Goal: Browse casually: Explore the website without a specific task or goal

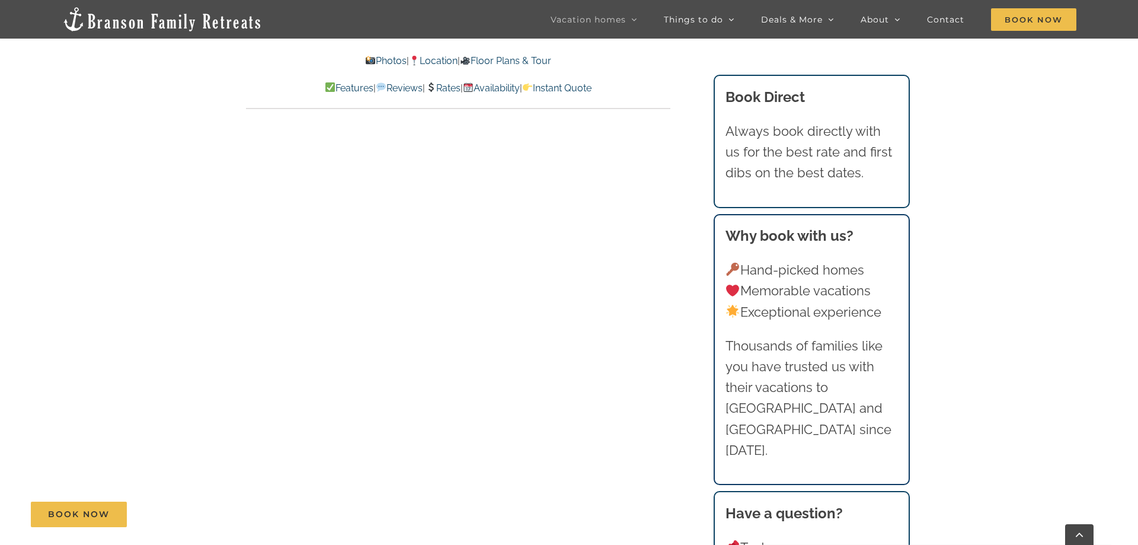
scroll to position [847, 0]
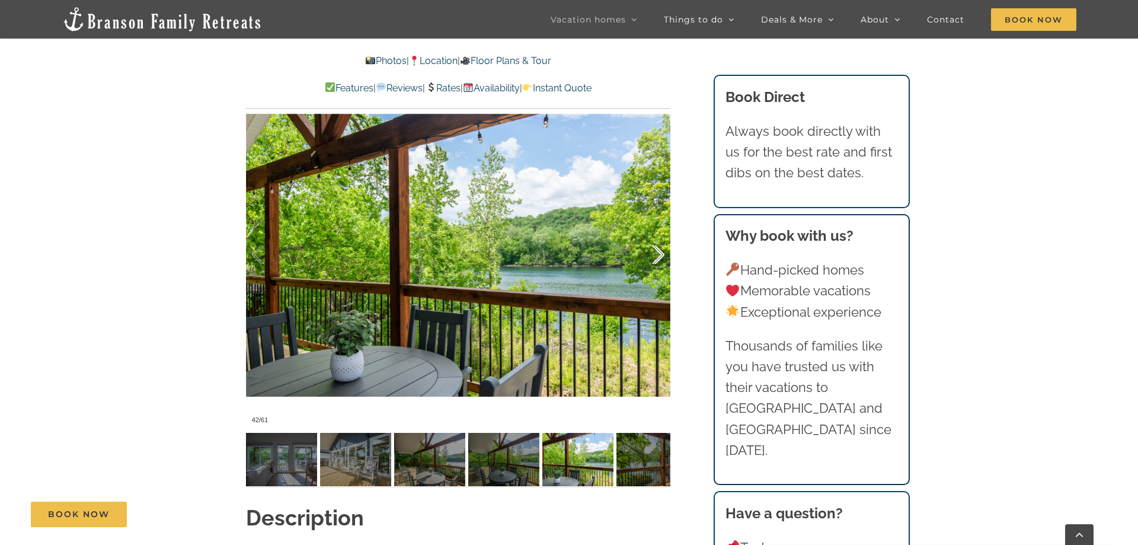
click at [651, 263] on div at bounding box center [646, 255] width 37 height 74
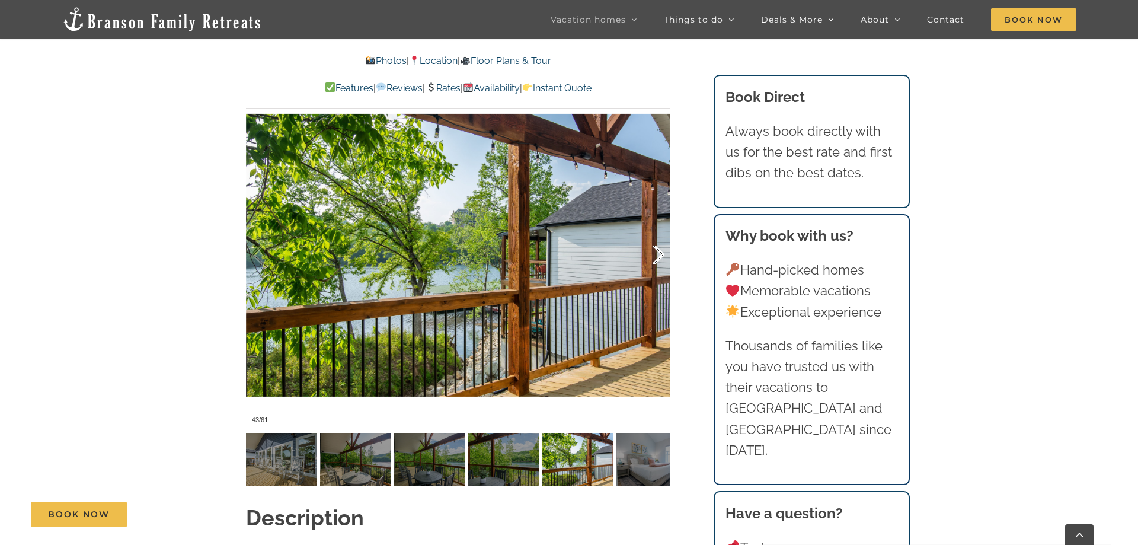
click at [651, 263] on div at bounding box center [646, 255] width 37 height 74
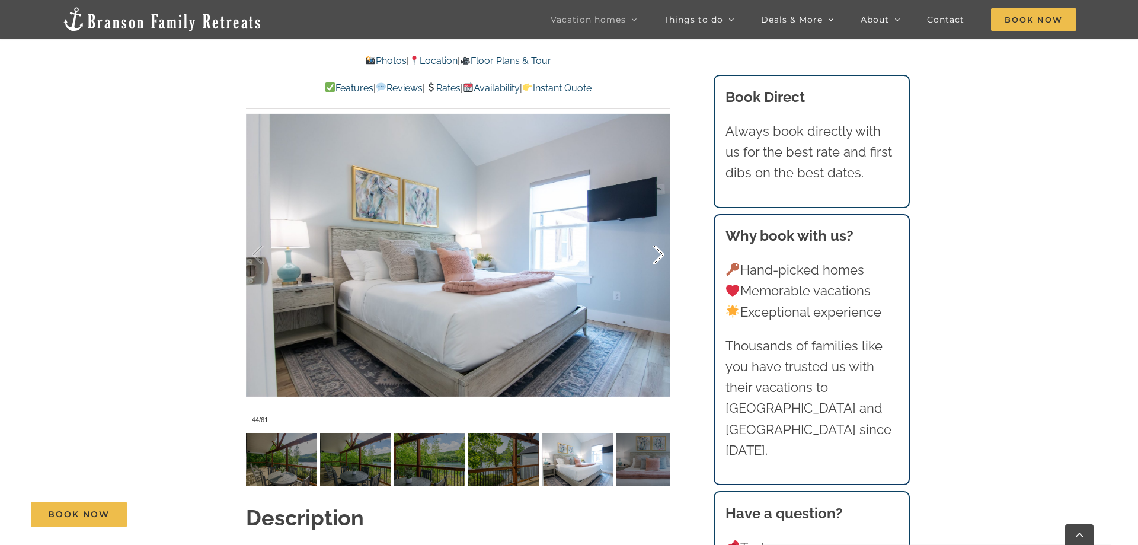
click at [651, 263] on div at bounding box center [646, 255] width 37 height 74
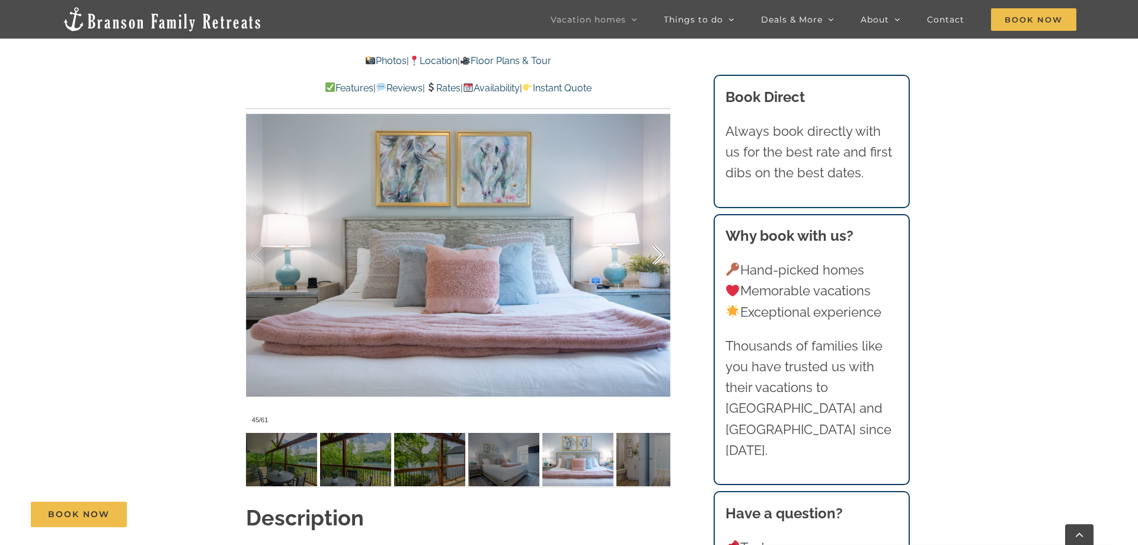
click at [651, 263] on div at bounding box center [646, 255] width 37 height 74
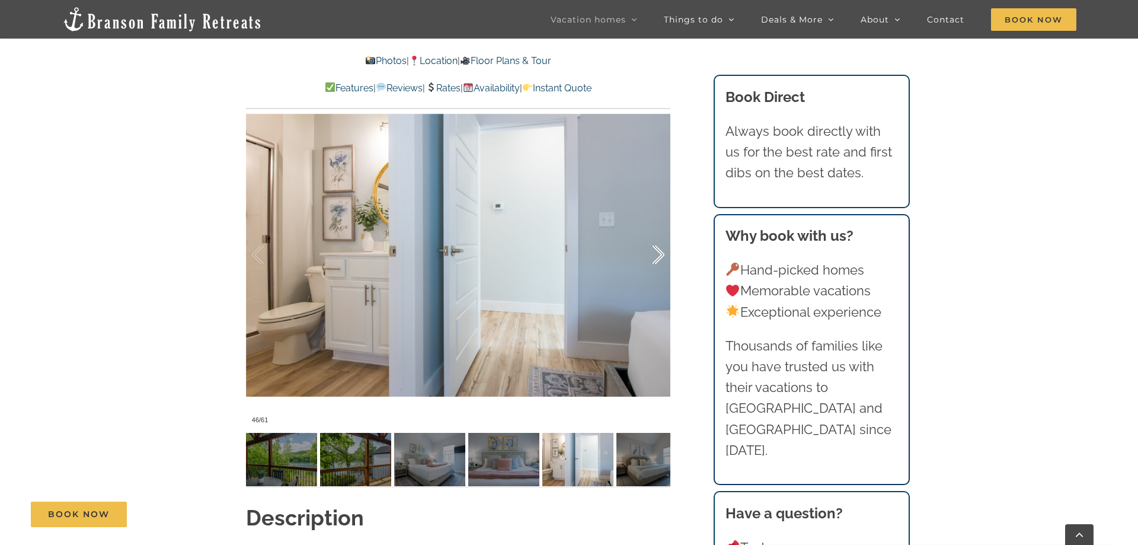
click at [651, 263] on div at bounding box center [646, 255] width 37 height 74
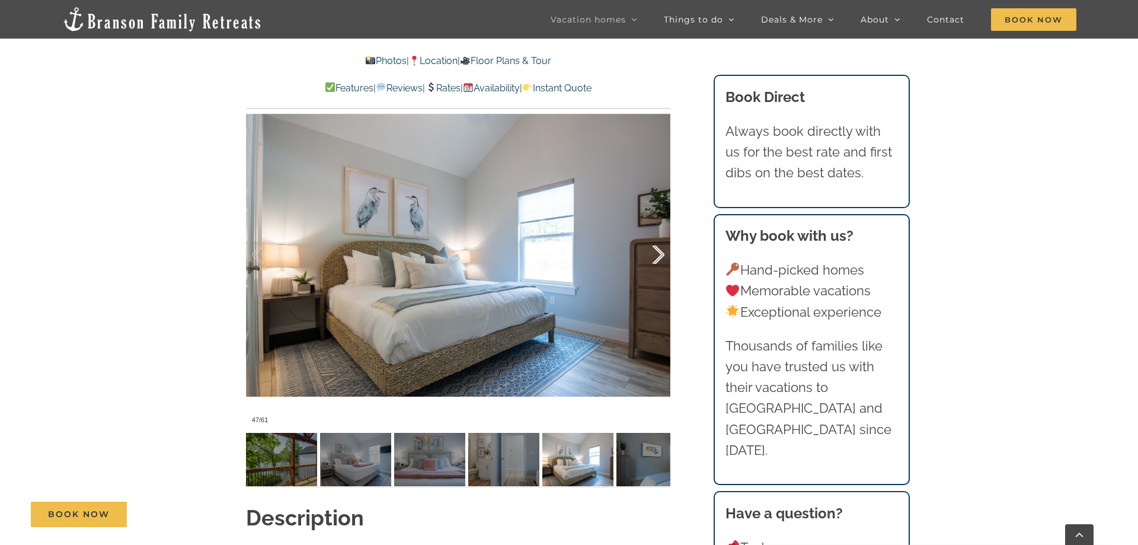
click at [651, 263] on div at bounding box center [646, 255] width 37 height 74
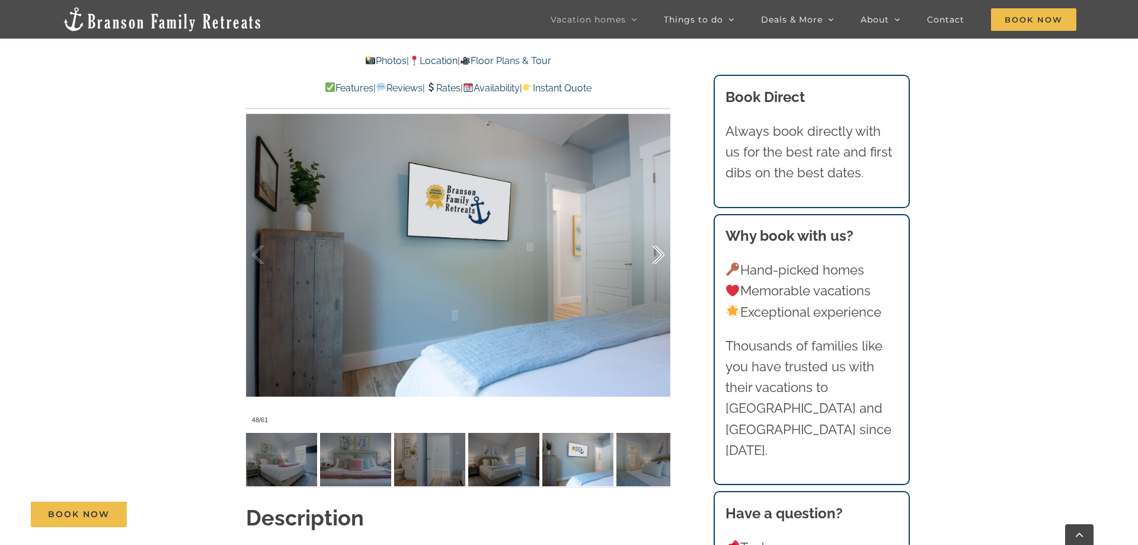
click at [651, 263] on div at bounding box center [646, 255] width 37 height 74
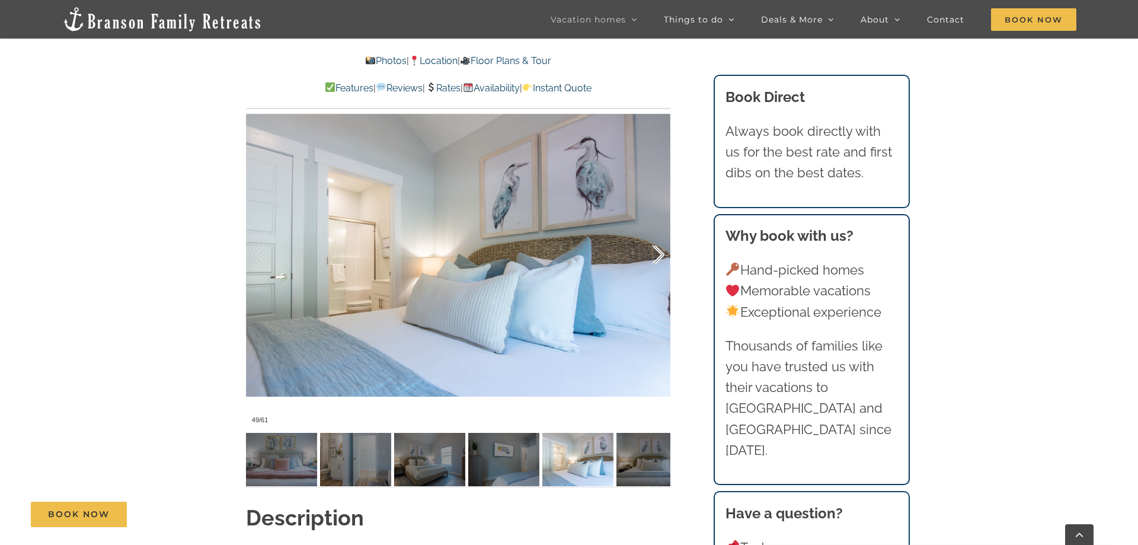
click at [651, 263] on div at bounding box center [646, 255] width 37 height 74
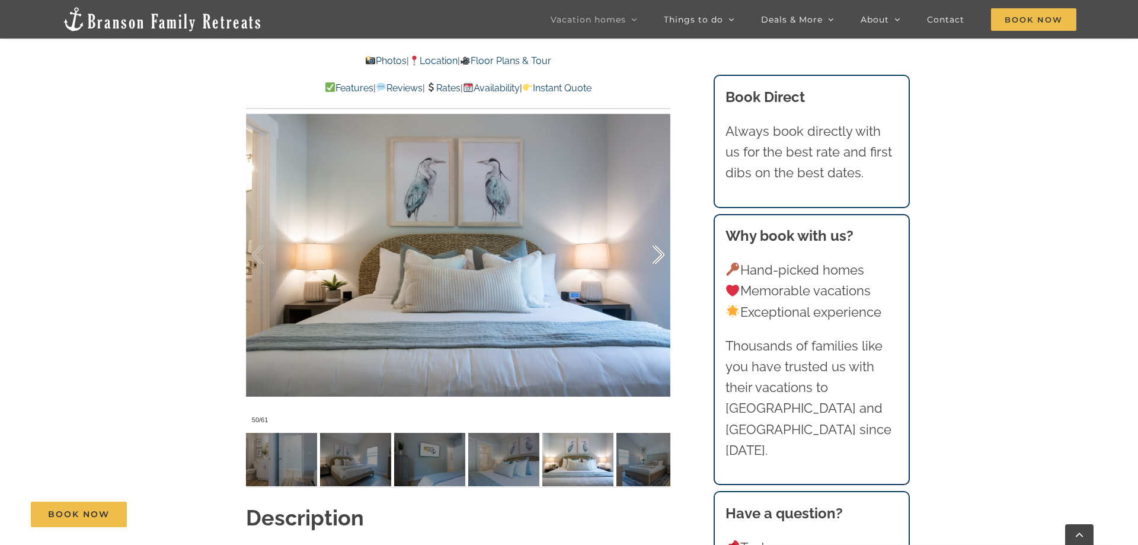
click at [651, 263] on div at bounding box center [646, 255] width 37 height 74
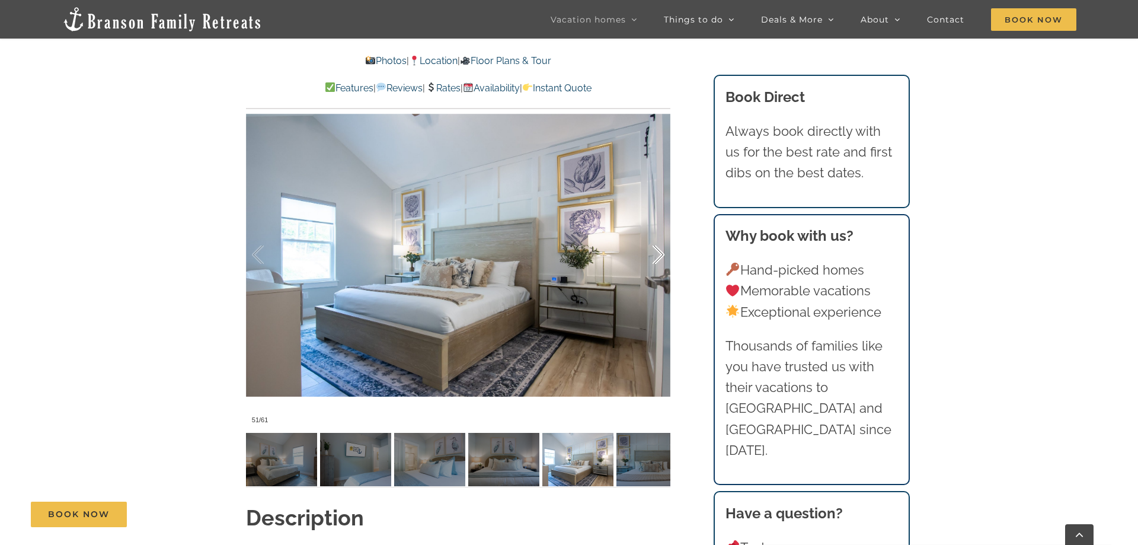
click at [651, 263] on div at bounding box center [646, 255] width 37 height 74
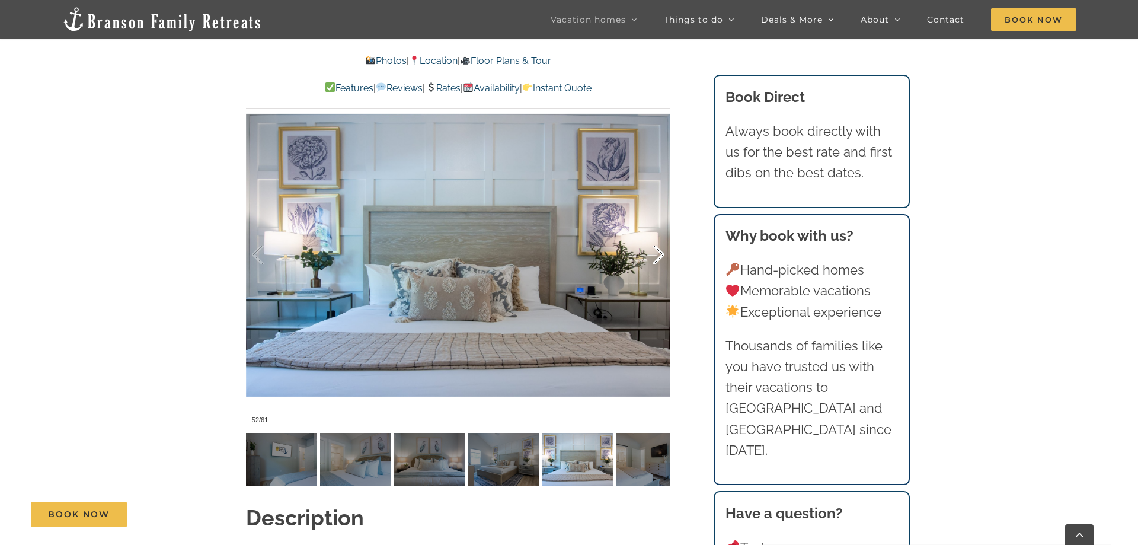
click at [651, 263] on div at bounding box center [646, 255] width 37 height 74
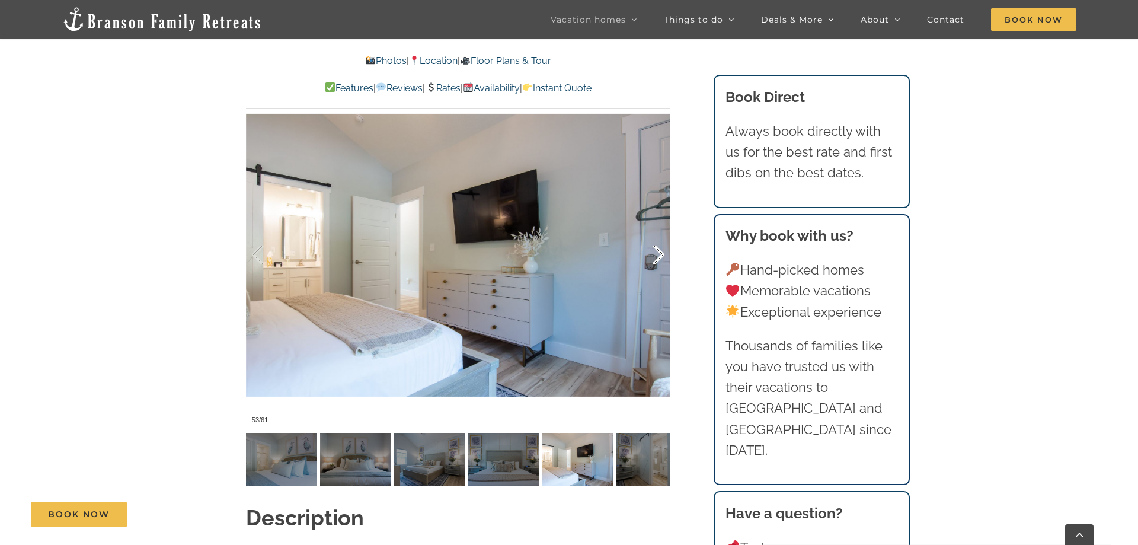
click at [651, 263] on div at bounding box center [646, 255] width 37 height 74
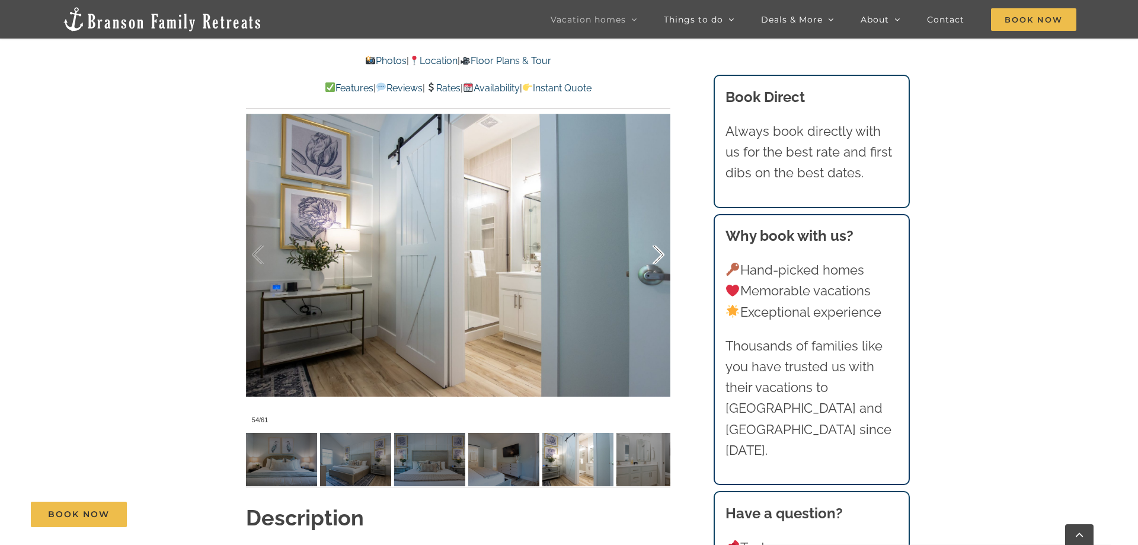
click at [651, 263] on div at bounding box center [646, 255] width 37 height 74
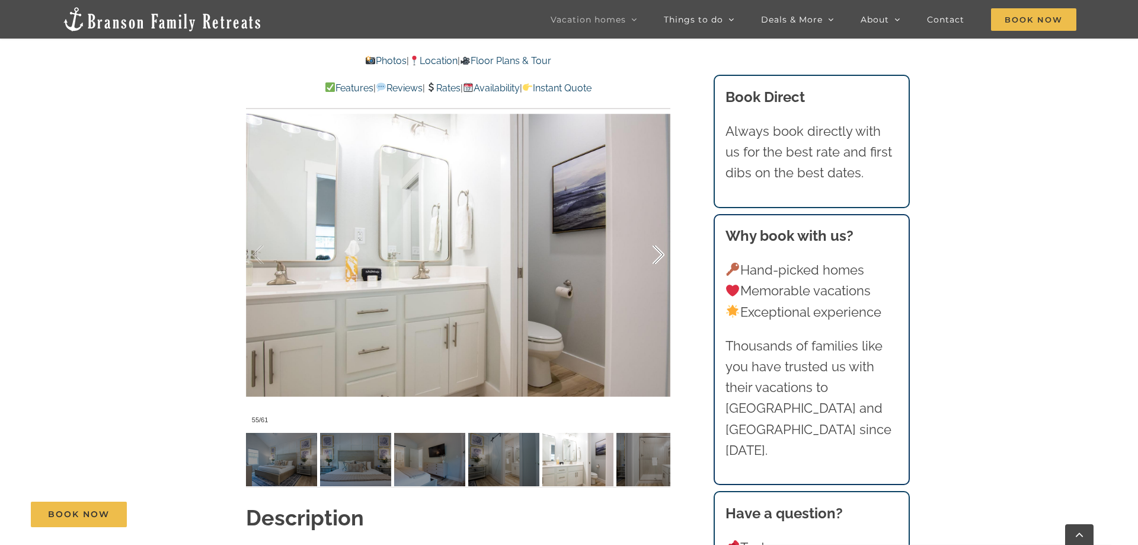
click at [651, 263] on div at bounding box center [646, 255] width 37 height 74
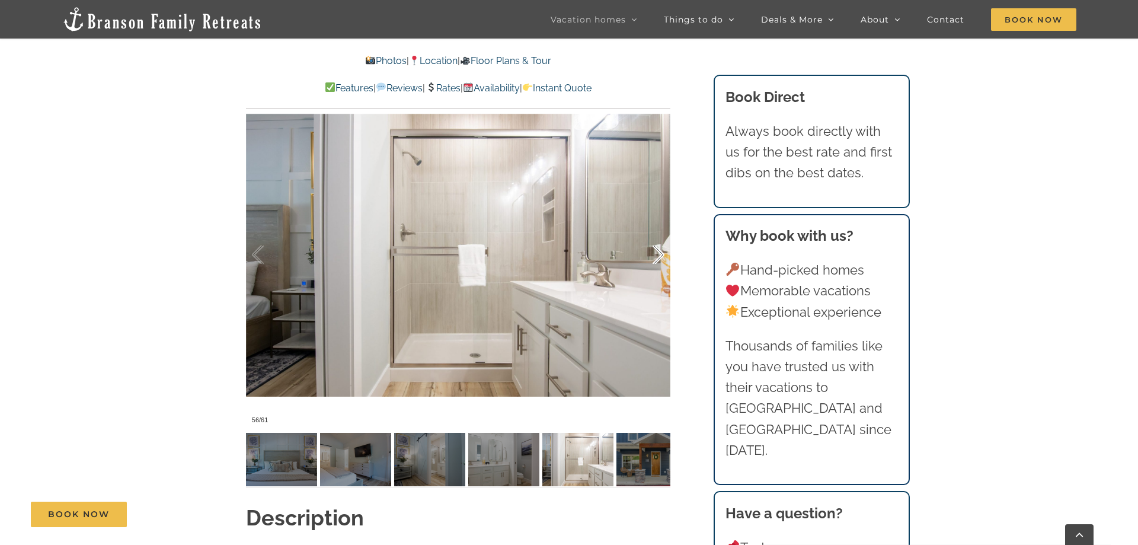
click at [651, 263] on div at bounding box center [646, 255] width 37 height 74
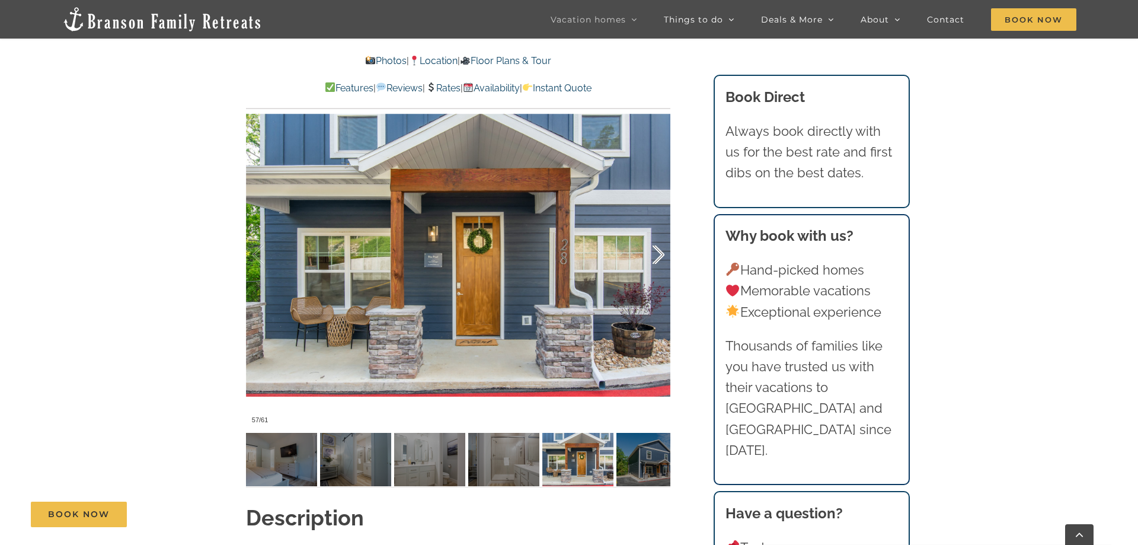
click at [651, 263] on div at bounding box center [646, 255] width 37 height 74
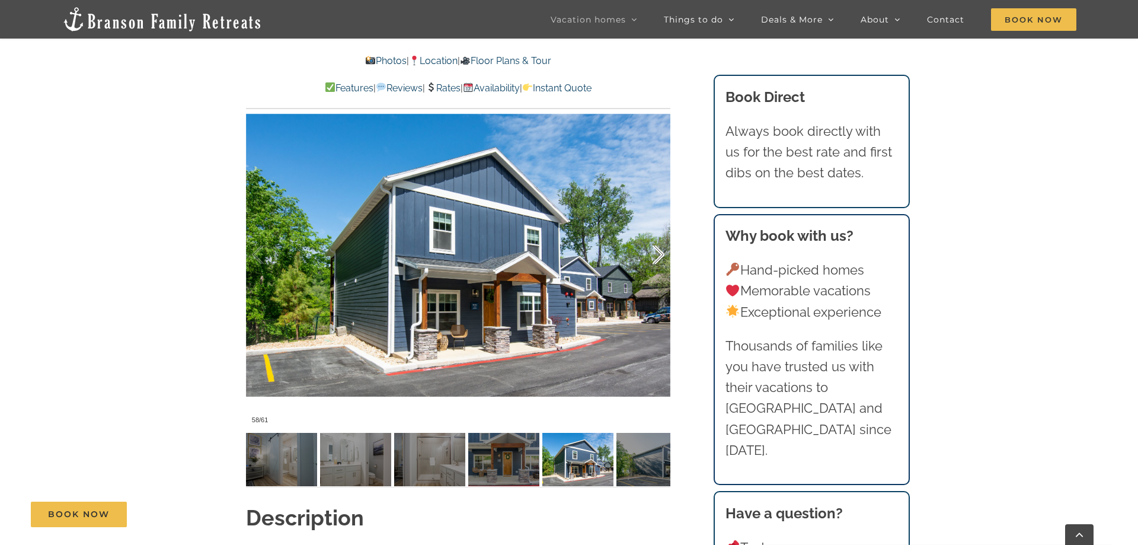
click at [651, 263] on div at bounding box center [646, 255] width 37 height 74
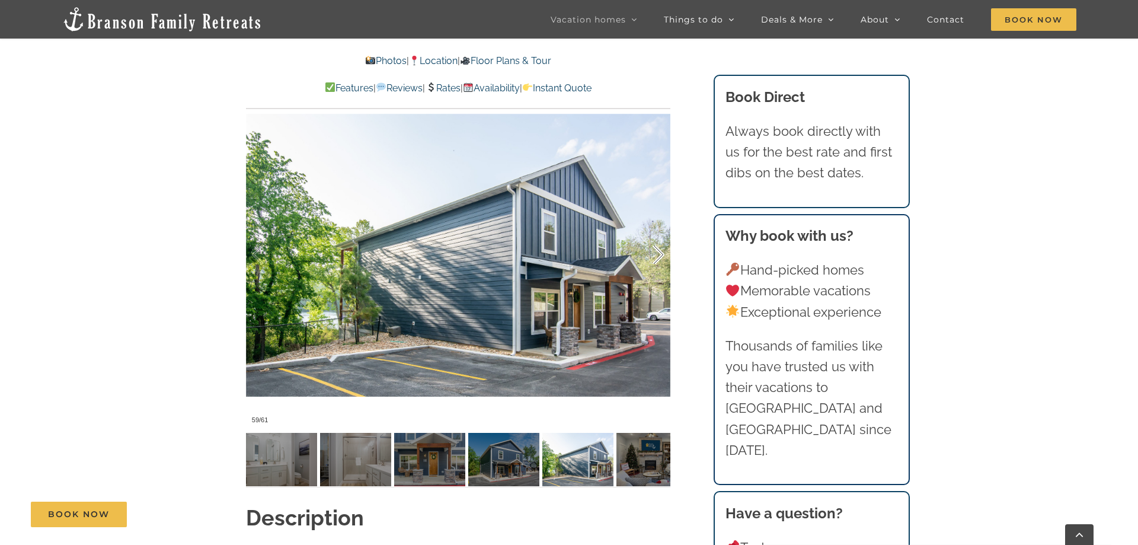
click at [651, 263] on div at bounding box center [646, 255] width 37 height 74
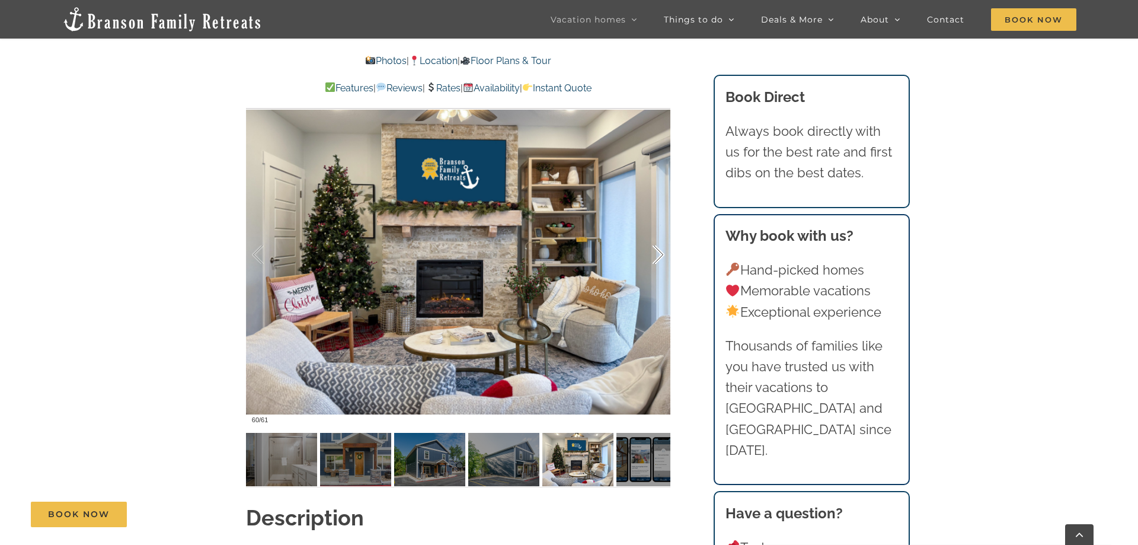
click at [651, 263] on div at bounding box center [646, 255] width 37 height 74
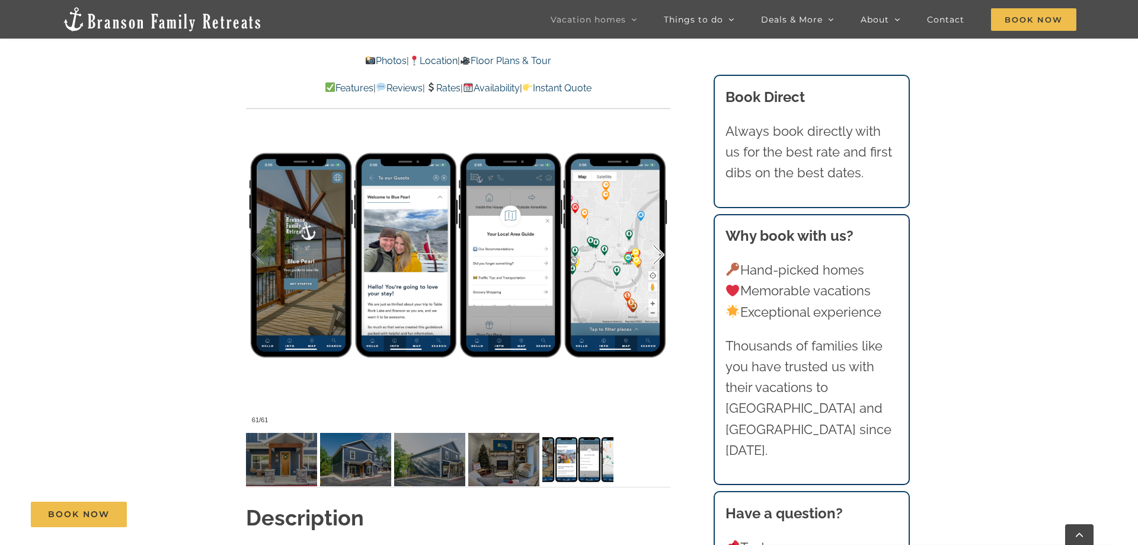
click at [651, 263] on div at bounding box center [646, 255] width 37 height 74
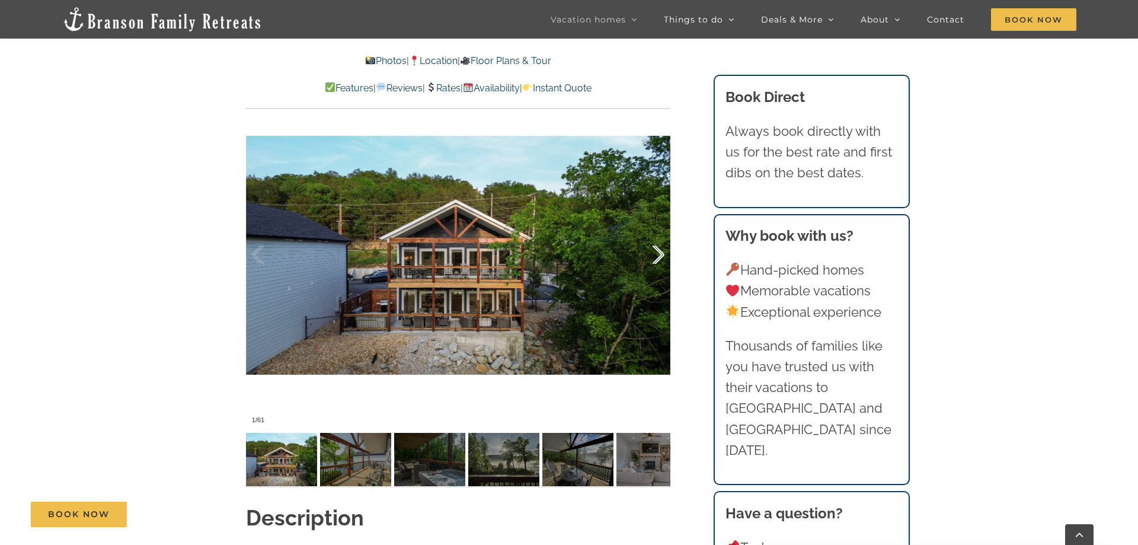
click at [651, 263] on div at bounding box center [646, 255] width 37 height 74
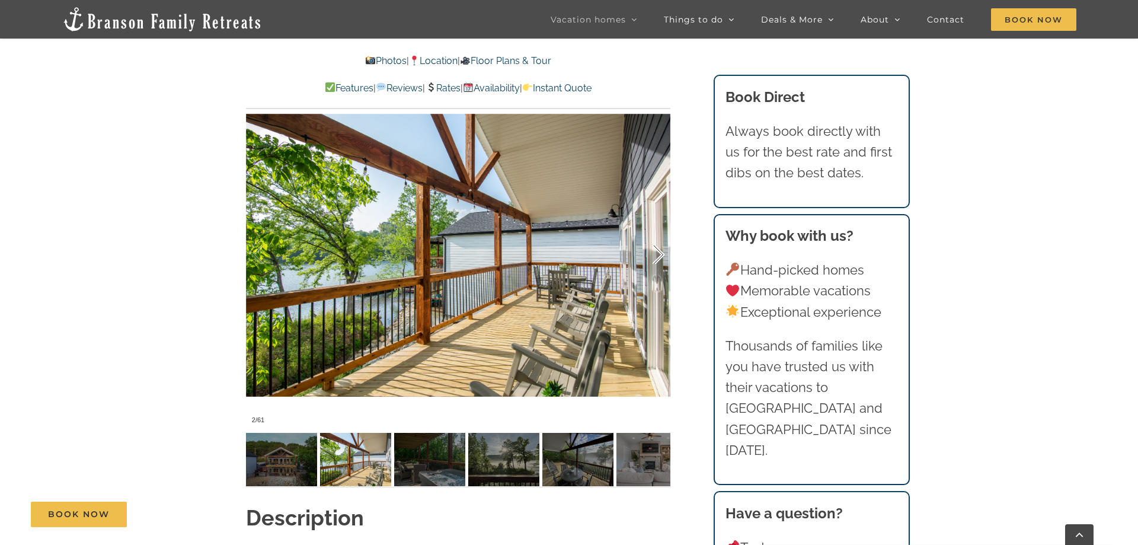
click at [651, 263] on div at bounding box center [646, 255] width 37 height 74
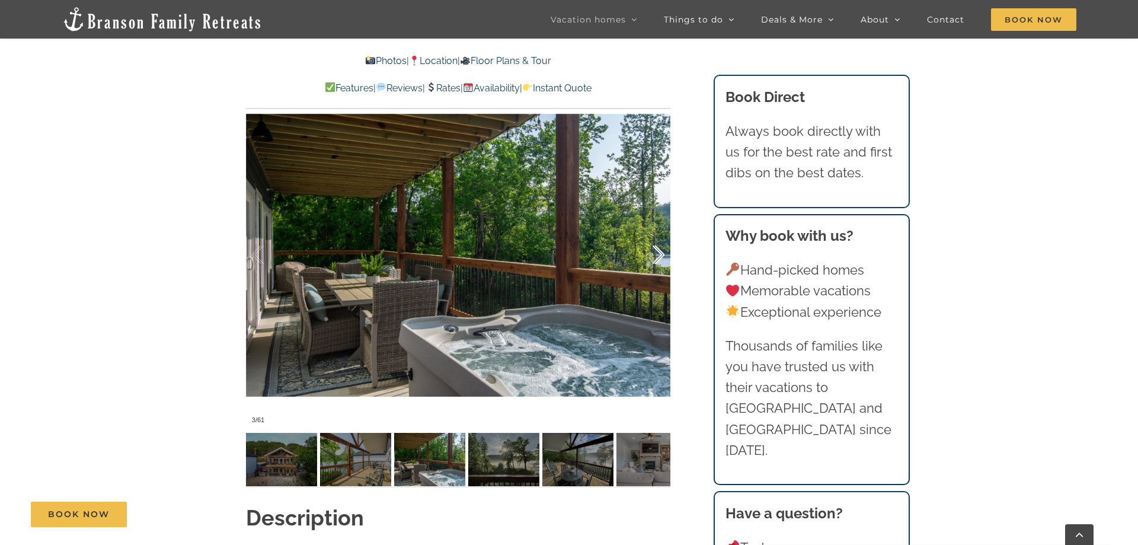
click at [651, 263] on div at bounding box center [646, 255] width 37 height 74
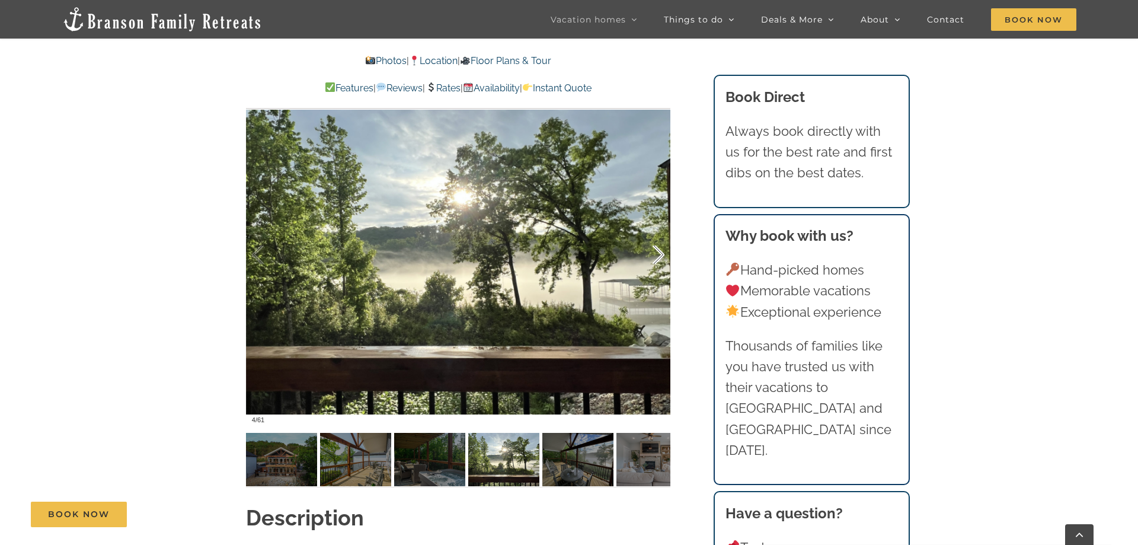
click at [651, 263] on div at bounding box center [646, 255] width 37 height 74
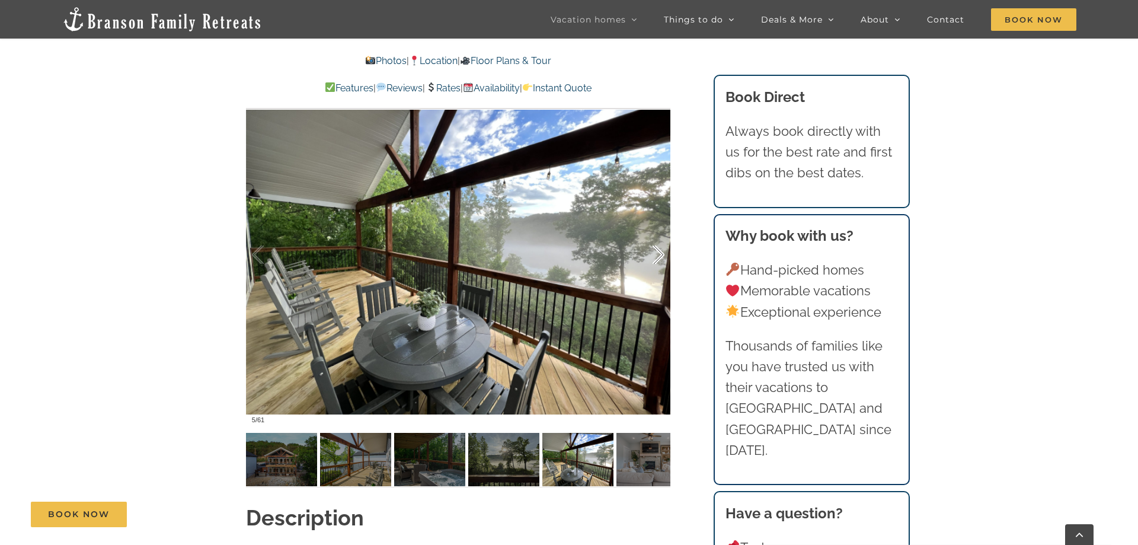
click at [651, 263] on div at bounding box center [646, 255] width 37 height 74
